Goal: Transaction & Acquisition: Purchase product/service

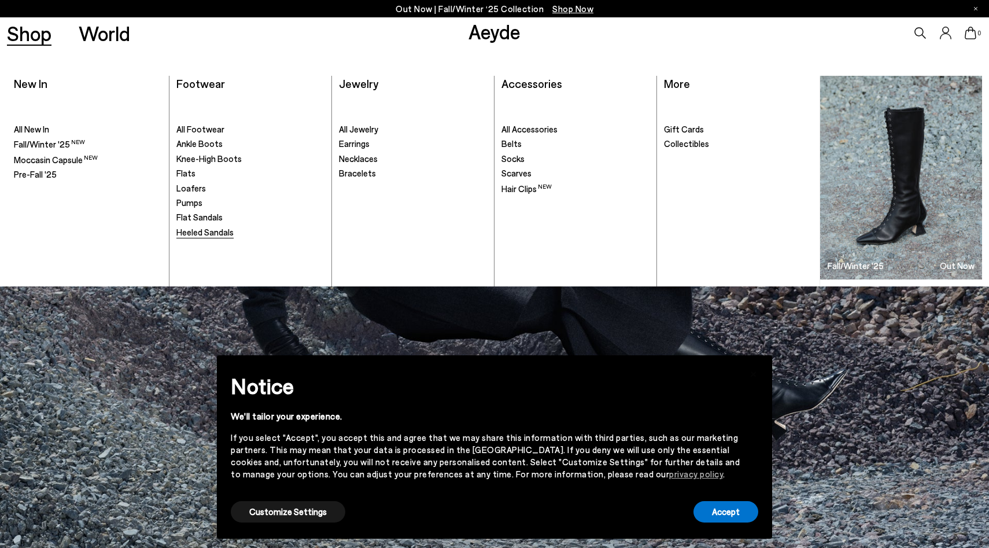
click at [195, 230] on span "Heeled Sandals" at bounding box center [204, 232] width 57 height 10
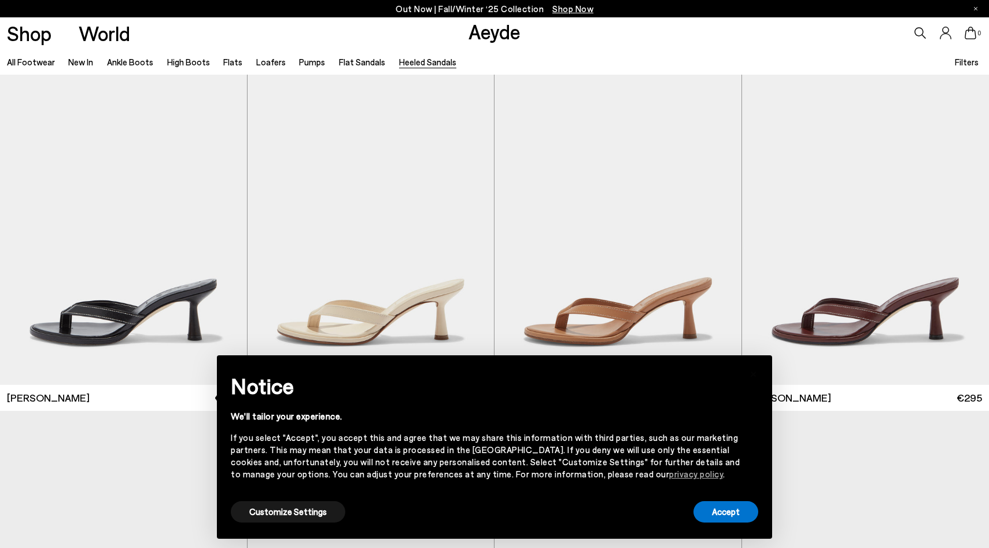
click at [710, 522] on div "Accept" at bounding box center [726, 512] width 65 height 26
click at [723, 517] on button "Accept" at bounding box center [726, 511] width 65 height 21
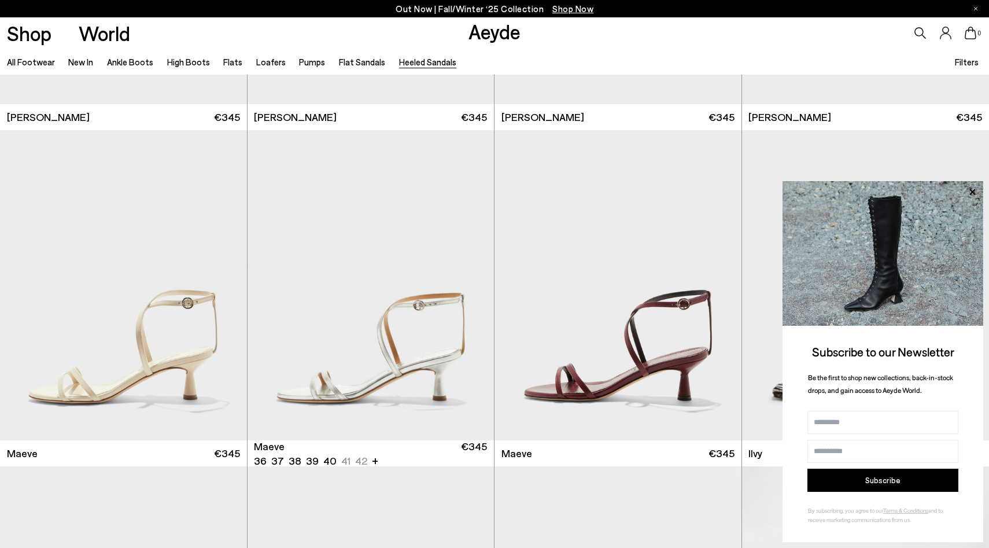
scroll to position [1624, 0]
click at [473, 290] on div "Next slide" at bounding box center [471, 290] width 35 height 35
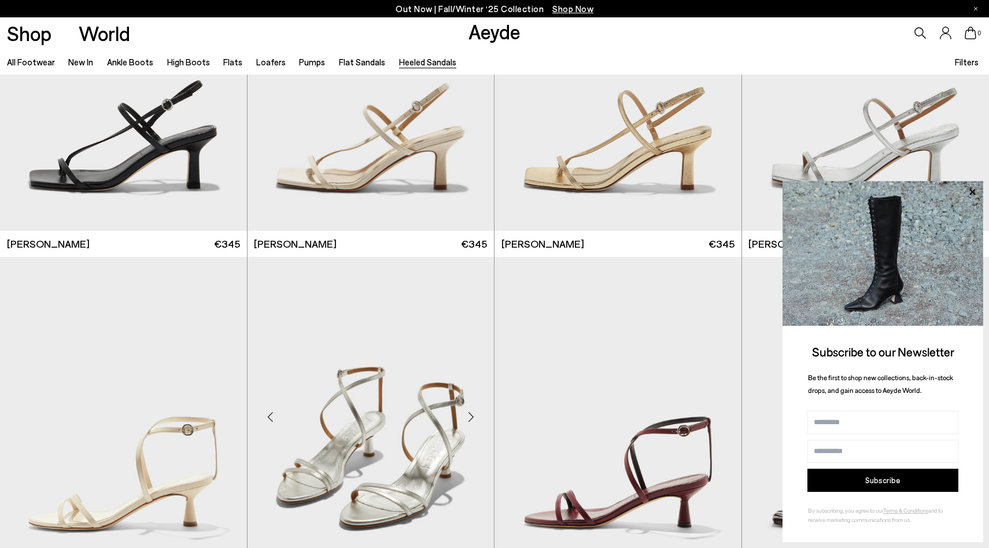
scroll to position [1247, 0]
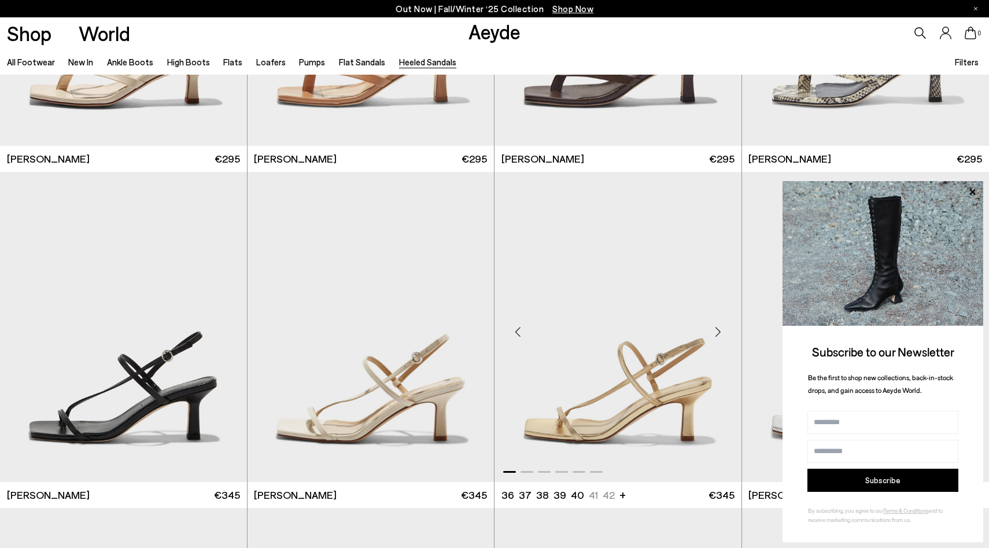
click at [717, 341] on div "Next slide" at bounding box center [718, 331] width 35 height 35
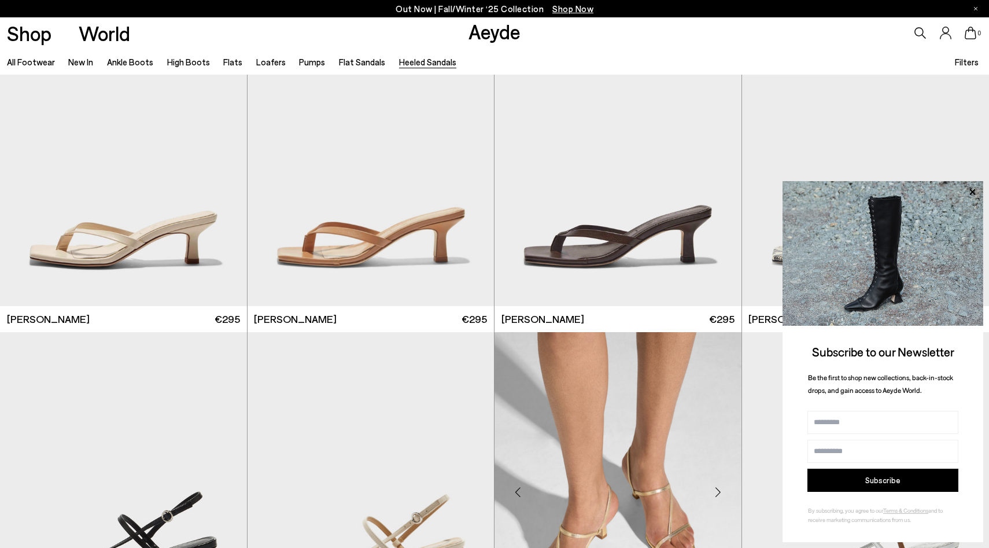
scroll to position [1085, 0]
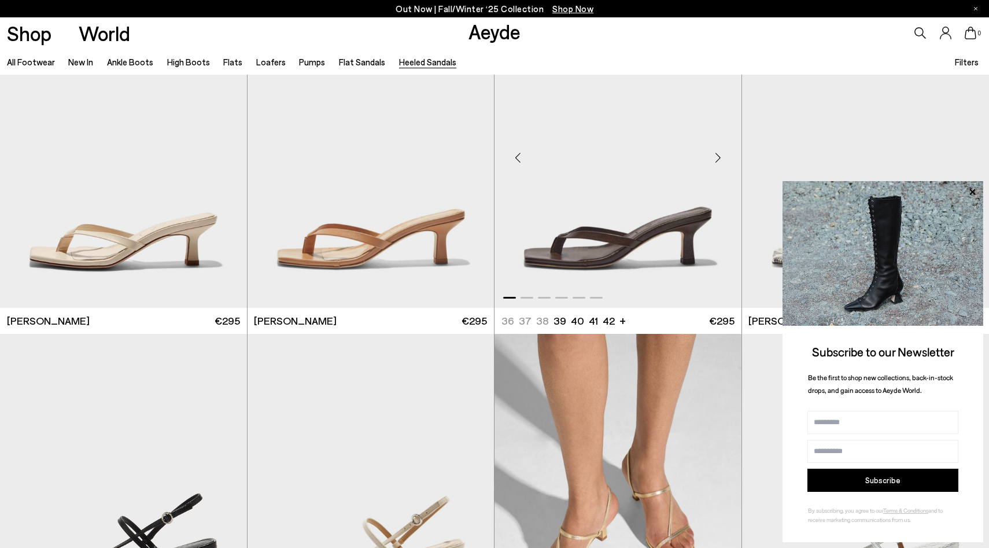
click at [713, 166] on div "Next slide" at bounding box center [718, 157] width 35 height 35
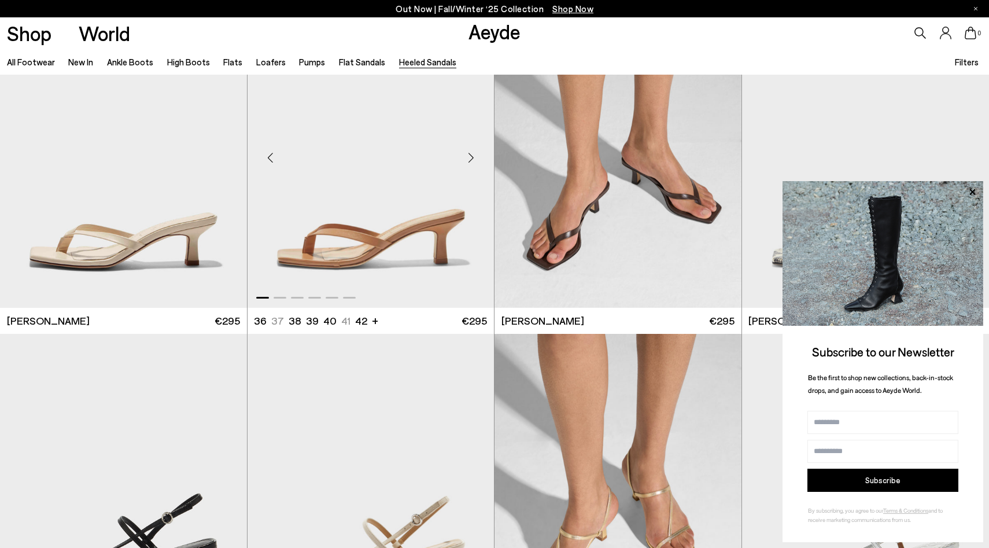
click at [469, 157] on div "Next slide" at bounding box center [471, 157] width 35 height 35
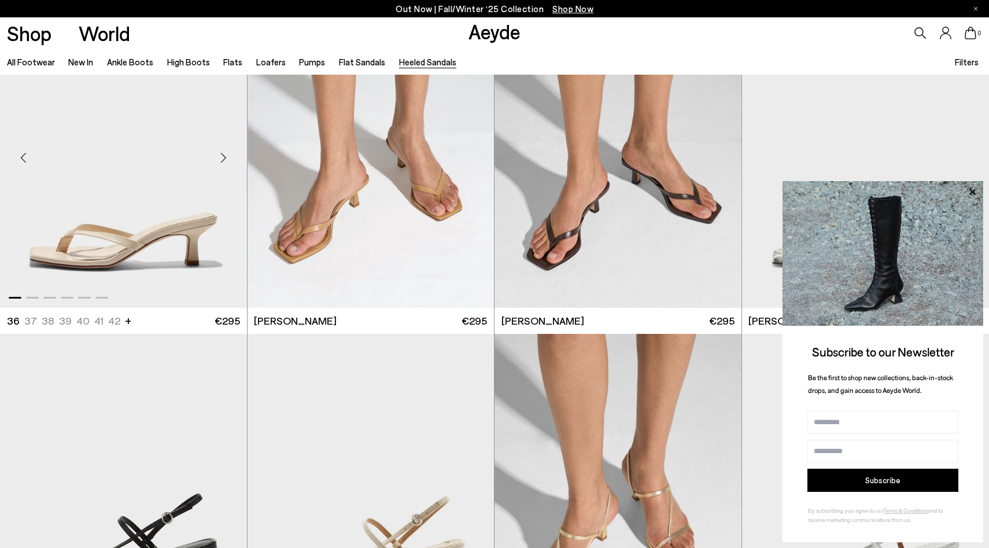
click at [219, 153] on div "Next slide" at bounding box center [224, 157] width 35 height 35
